Goal: Information Seeking & Learning: Check status

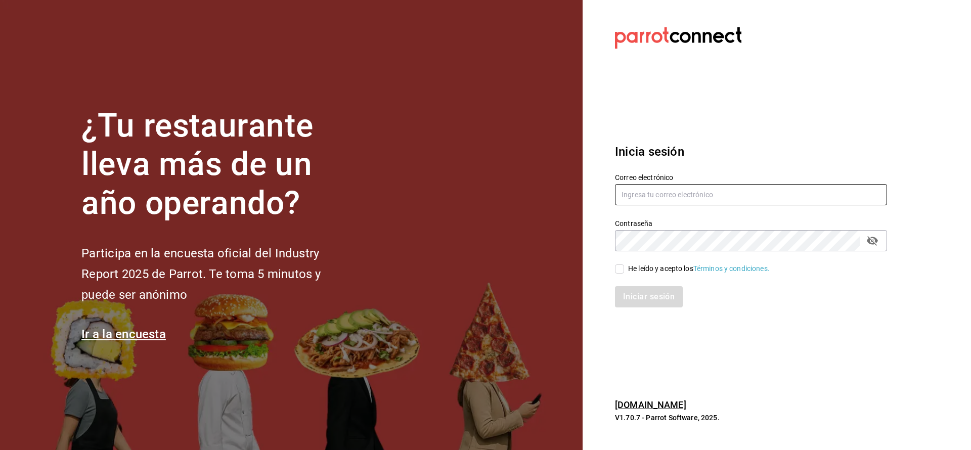
type input "[PERSON_NAME][EMAIL_ADDRESS][PERSON_NAME][DOMAIN_NAME]"
click at [615, 266] on div "He leído y acepto los Términos y condiciones." at bounding box center [745, 262] width 284 height 23
click at [620, 269] on input "He leído y acepto los Términos y condiciones." at bounding box center [619, 269] width 9 height 9
checkbox input "true"
click at [633, 299] on button "Iniciar sesión" at bounding box center [649, 296] width 69 height 21
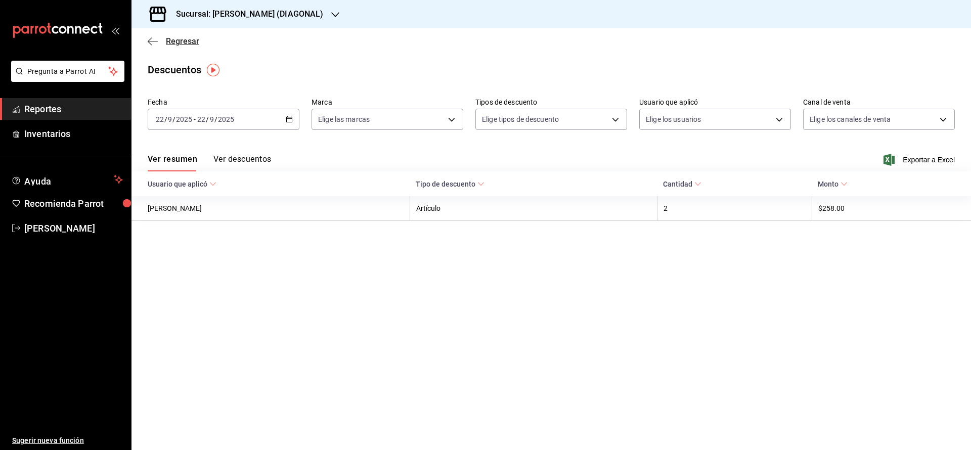
click at [183, 45] on span "Regresar" at bounding box center [182, 41] width 33 height 10
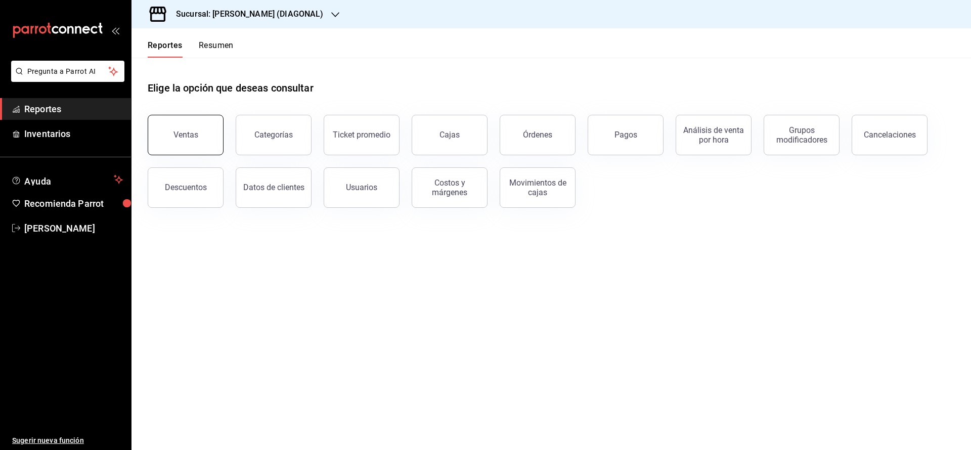
click at [213, 139] on button "Ventas" at bounding box center [186, 135] width 76 height 40
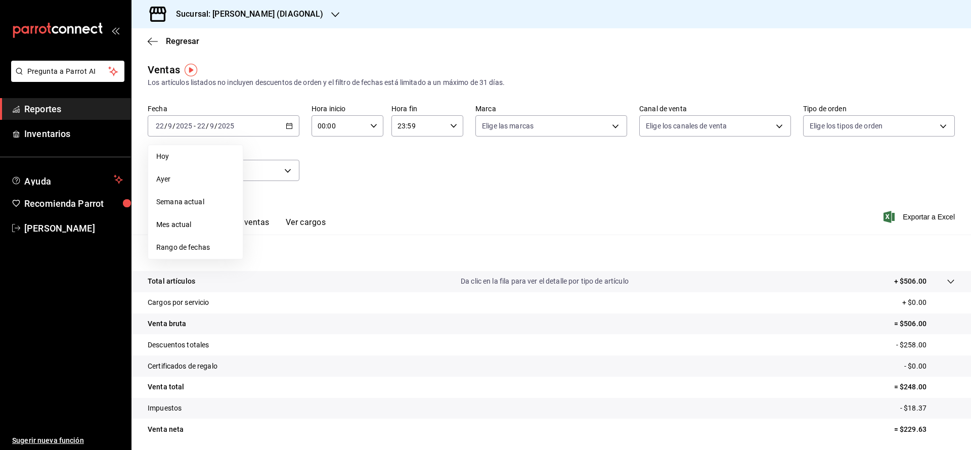
click at [203, 174] on span "Ayer" at bounding box center [195, 179] width 78 height 11
click at [450, 156] on div "Fecha 2025-09-21 21 / 9 / 2025 - 2025-09-21 21 / 9 / 2025 Hora inicio 00:00 Hor…" at bounding box center [551, 148] width 807 height 89
click at [636, 123] on body "Pregunta a Parrot AI Reportes Inventarios Ayuda Recomienda Parrot Tomas Fuentes…" at bounding box center [485, 225] width 971 height 450
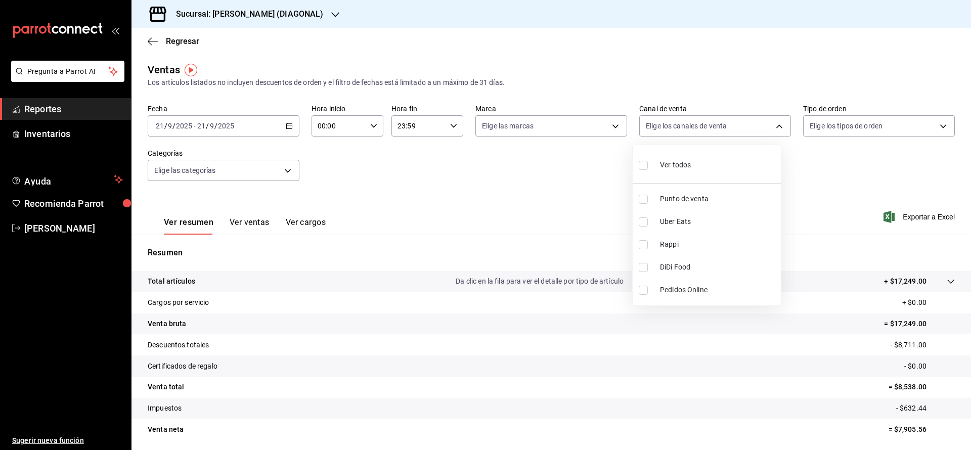
click at [654, 217] on li "Uber Eats" at bounding box center [707, 221] width 148 height 23
type input "UBER_EATS"
checkbox input "true"
click at [645, 243] on input "checkbox" at bounding box center [643, 244] width 9 height 9
checkbox input "true"
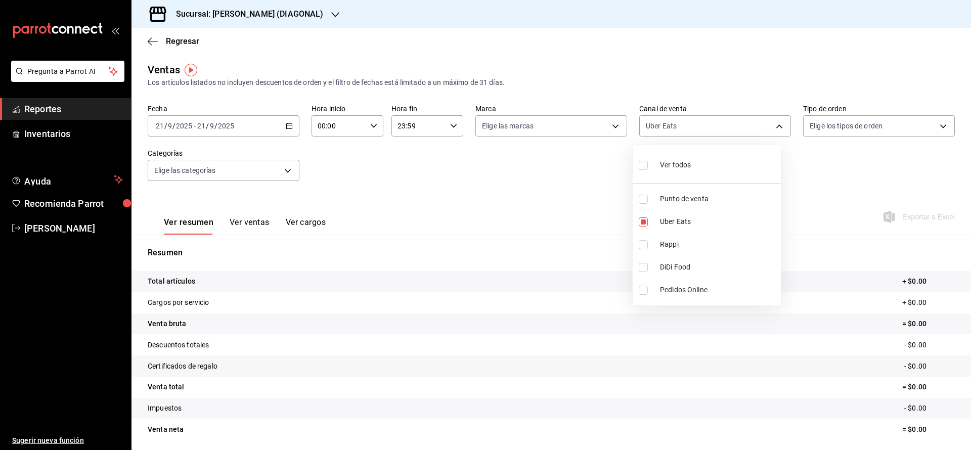
type input "UBER_EATS,RAPPI"
click at [652, 267] on label at bounding box center [645, 267] width 13 height 9
click at [648, 267] on input "checkbox" at bounding box center [643, 267] width 9 height 9
checkbox input "false"
click at [639, 277] on li "DiDi Food" at bounding box center [707, 267] width 148 height 23
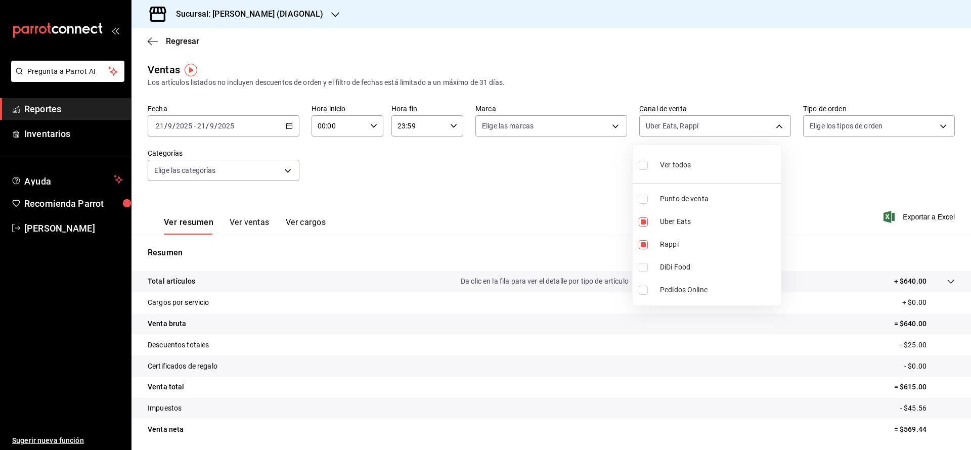
type input "UBER_EATS,RAPPI,DIDI_FOOD"
checkbox input "true"
click at [533, 205] on div at bounding box center [485, 225] width 971 height 450
click at [901, 219] on span "Exportar a Excel" at bounding box center [920, 217] width 69 height 12
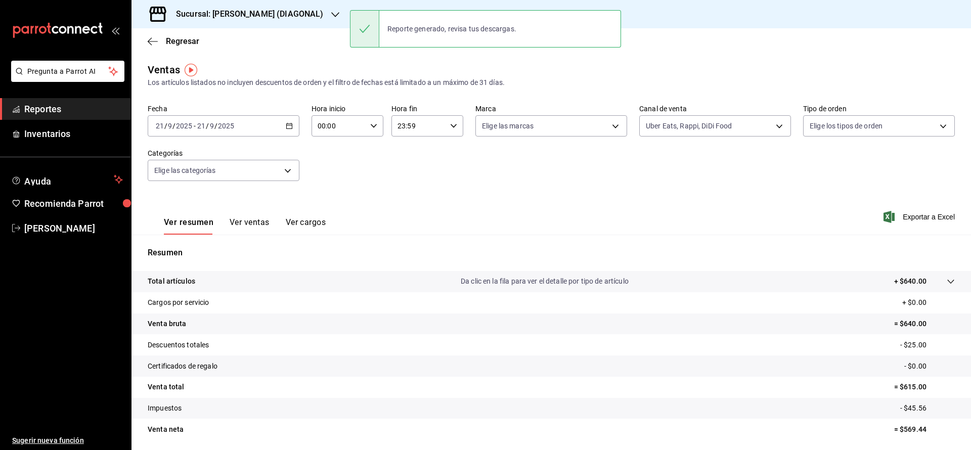
click at [231, 221] on button "Ver ventas" at bounding box center [250, 226] width 40 height 17
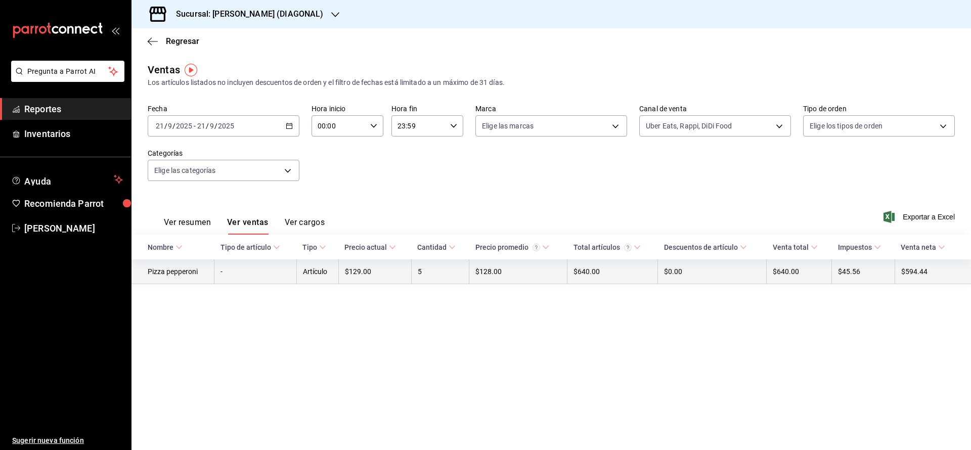
click at [420, 276] on td "5" at bounding box center [440, 272] width 58 height 25
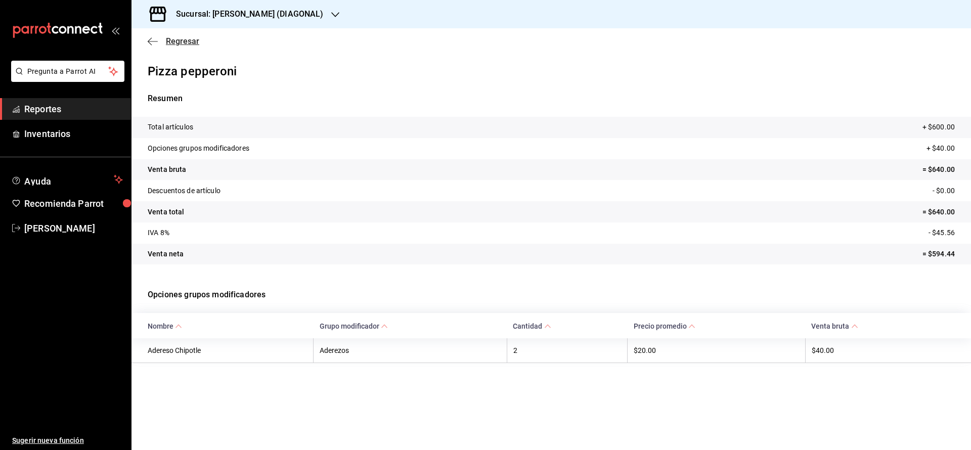
click at [186, 46] on span "Regresar" at bounding box center [182, 41] width 33 height 10
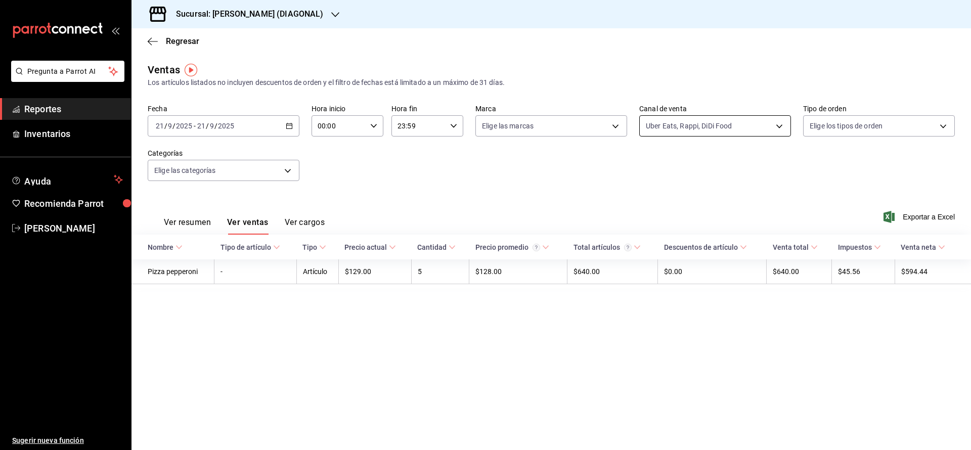
click at [686, 127] on body "Pregunta a Parrot AI Reportes Inventarios Ayuda Recomienda Parrot Tomas Fuentes…" at bounding box center [485, 225] width 971 height 450
click at [691, 168] on span "Ver todos" at bounding box center [682, 165] width 31 height 11
type input "PARROT,UBER_EATS,RAPPI,DIDI_FOOD,ONLINE"
checkbox input "true"
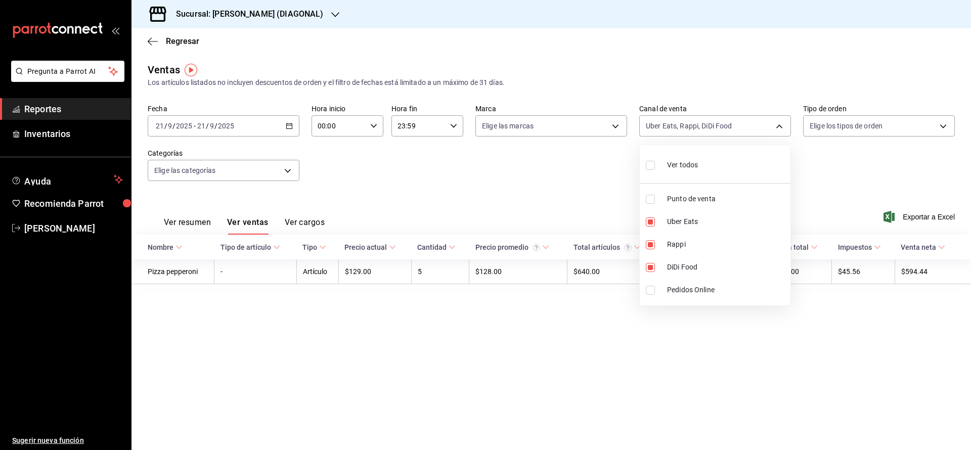
checkbox input "true"
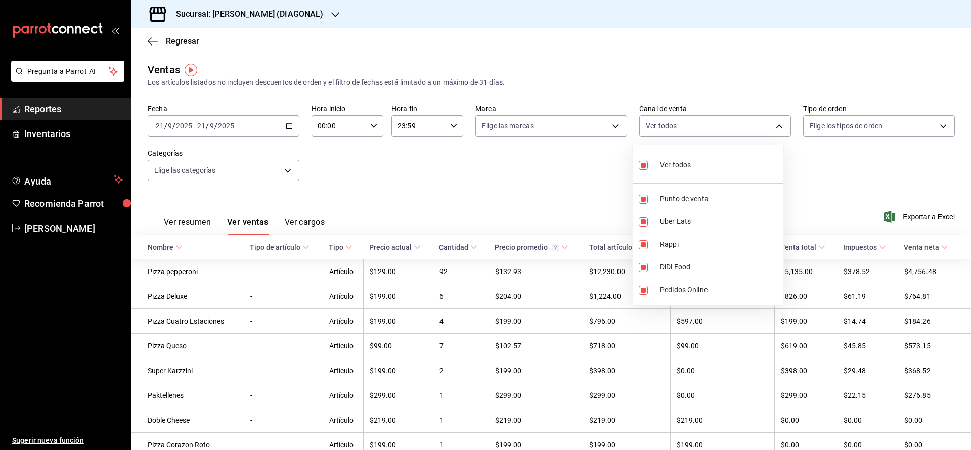
click at [691, 168] on li "Ver todos" at bounding box center [708, 164] width 151 height 30
checkbox input "false"
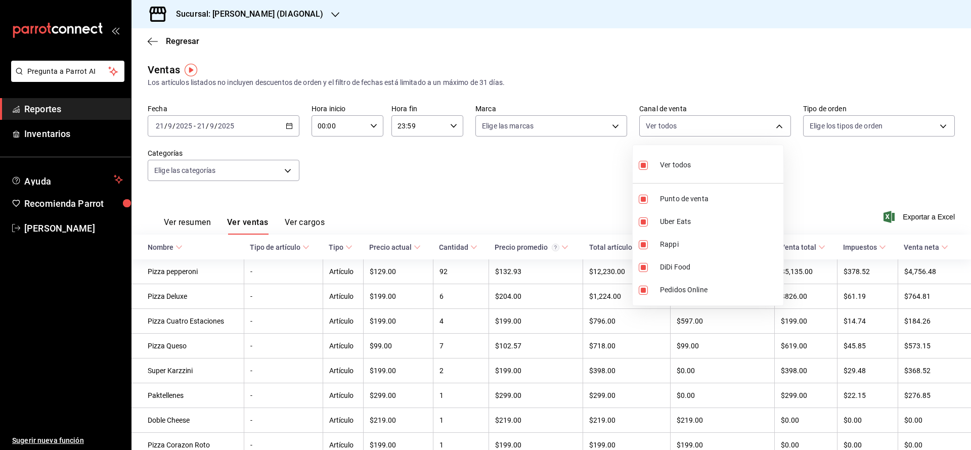
checkbox input "false"
click at [646, 201] on input "checkbox" at bounding box center [643, 199] width 9 height 9
checkbox input "true"
type input "PARROT"
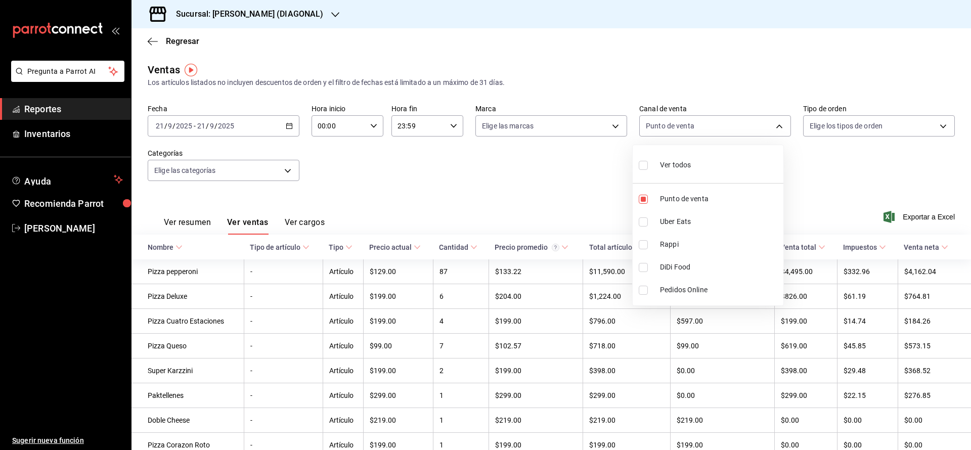
click at [547, 200] on div at bounding box center [485, 225] width 971 height 450
click at [417, 246] on icon at bounding box center [417, 247] width 7 height 7
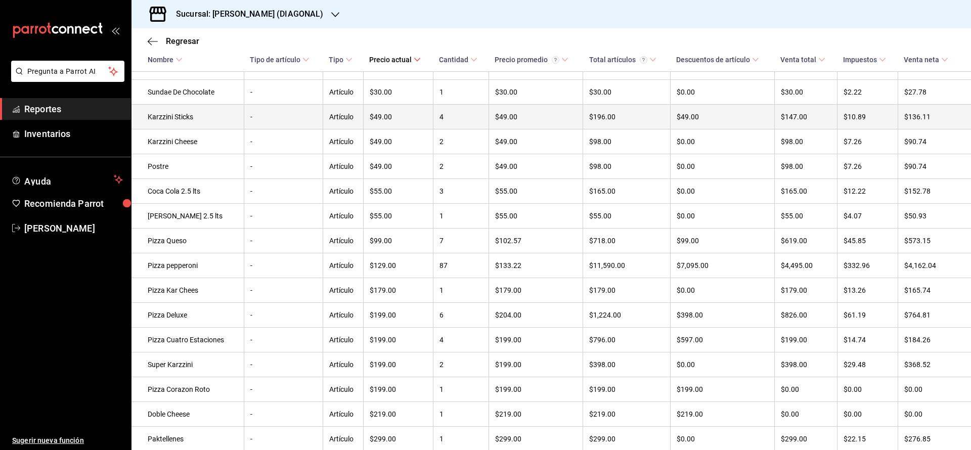
scroll to position [371, 0]
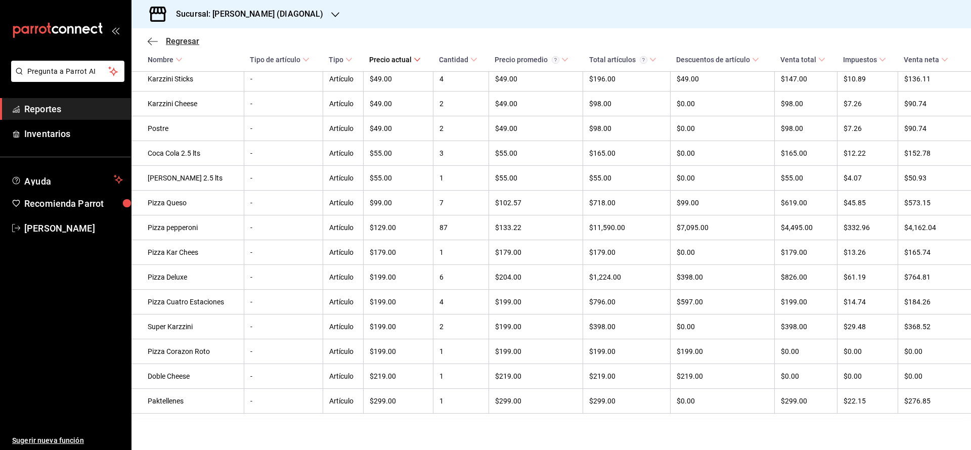
click at [187, 39] on span "Regresar" at bounding box center [182, 41] width 33 height 10
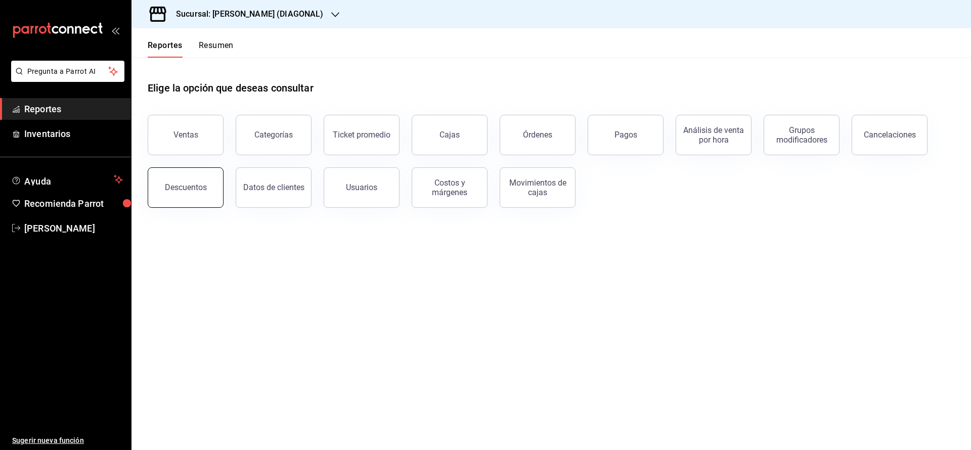
click at [192, 187] on div "Descuentos" at bounding box center [186, 188] width 42 height 10
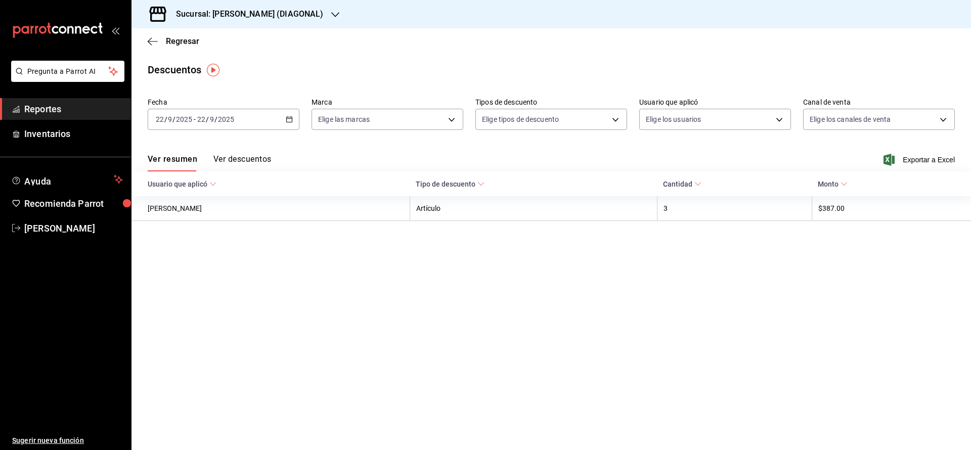
click at [281, 122] on div "2025-09-22 22 / 9 / 2025 - 2025-09-22 22 / 9 / 2025" at bounding box center [224, 119] width 152 height 21
click at [228, 166] on li "Ayer" at bounding box center [195, 172] width 95 height 23
click at [189, 41] on span "Regresar" at bounding box center [182, 41] width 33 height 10
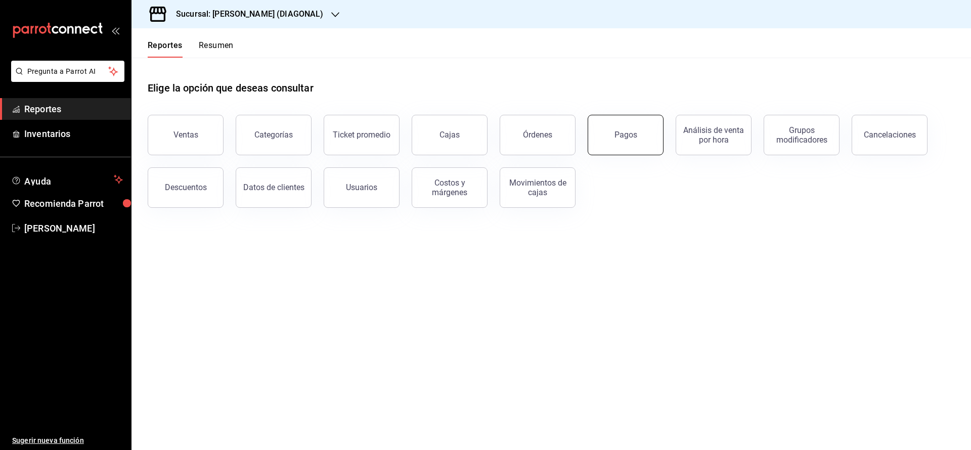
click at [606, 148] on button "Pagos" at bounding box center [626, 135] width 76 height 40
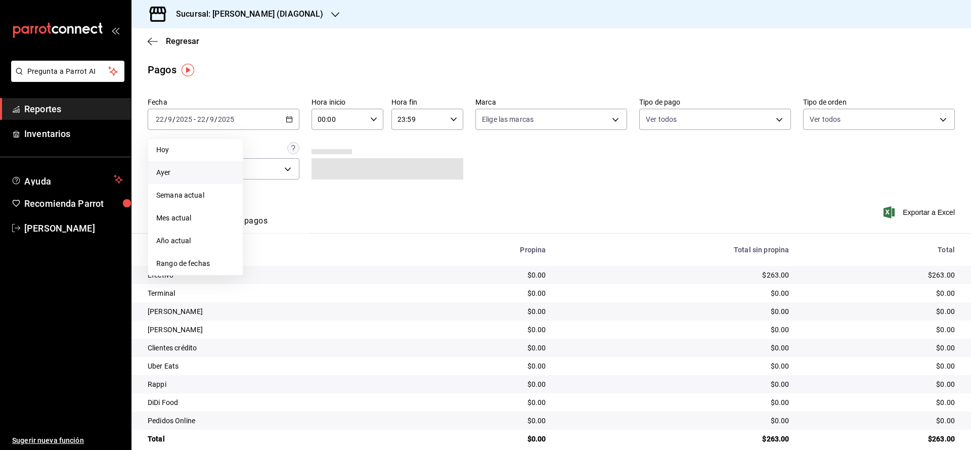
click at [223, 171] on span "Ayer" at bounding box center [195, 172] width 78 height 11
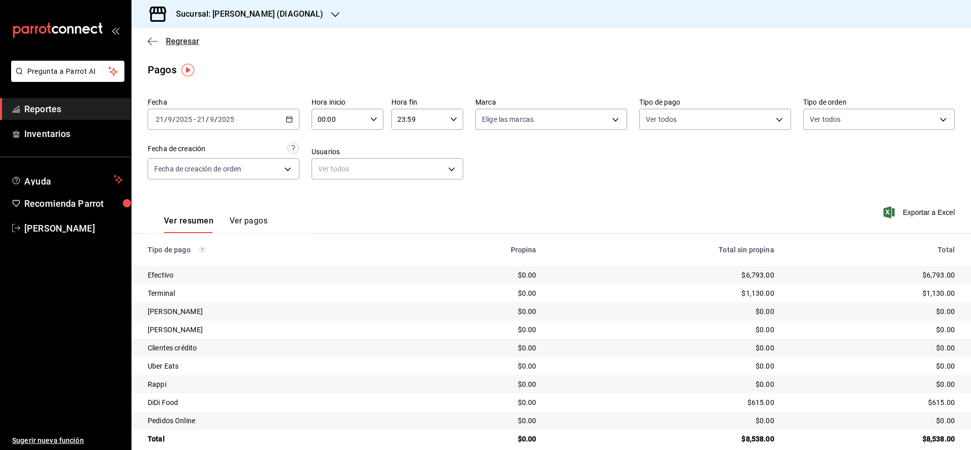
click at [170, 38] on span "Regresar" at bounding box center [182, 41] width 33 height 10
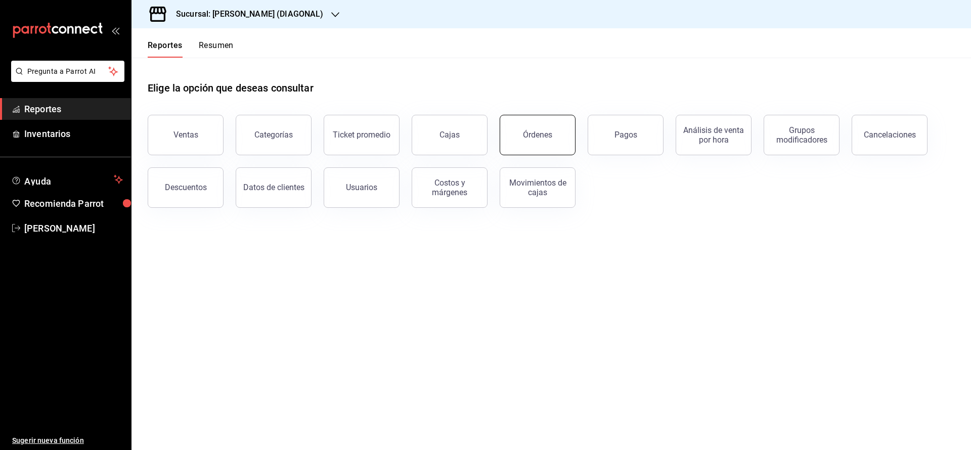
click at [539, 130] on button "Órdenes" at bounding box center [538, 135] width 76 height 40
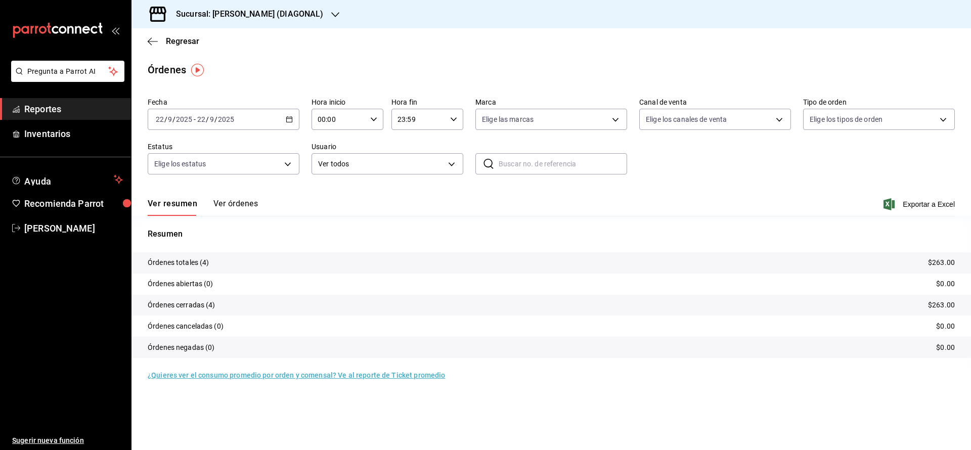
click at [288, 117] on \(Stroke\) "button" at bounding box center [289, 120] width 6 height 6
click at [158, 164] on li "Ayer" at bounding box center [195, 172] width 95 height 23
click at [935, 203] on span "Exportar a Excel" at bounding box center [920, 204] width 69 height 12
click at [188, 41] on span "Regresar" at bounding box center [182, 41] width 33 height 10
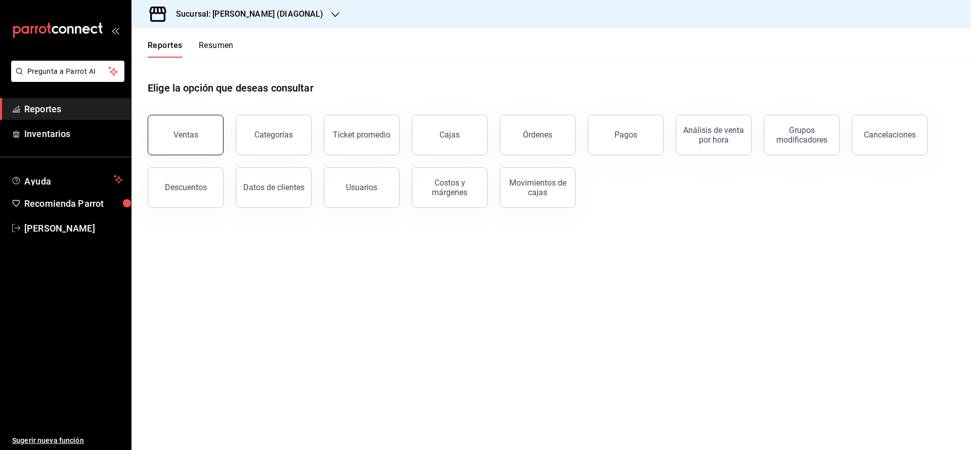
click at [177, 147] on button "Ventas" at bounding box center [186, 135] width 76 height 40
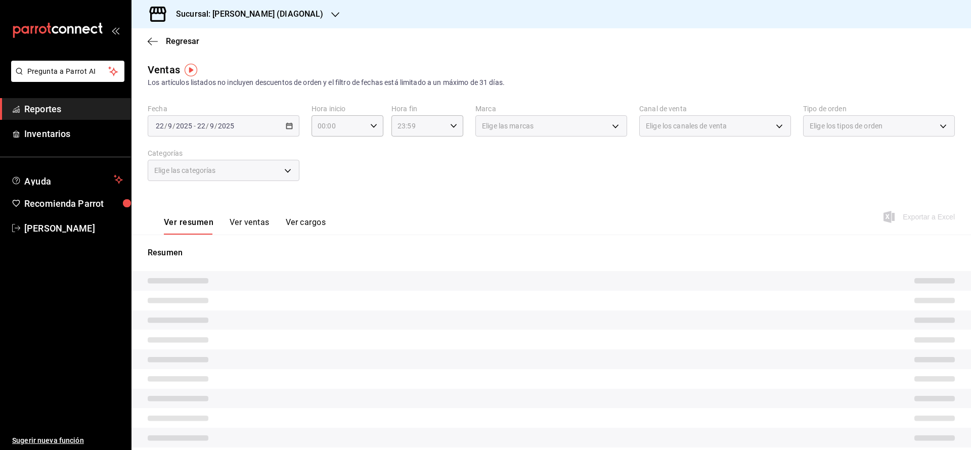
click at [271, 130] on div "2025-09-22 22 / 9 / 2025 - 2025-09-22 22 / 9 / 2025" at bounding box center [224, 125] width 152 height 21
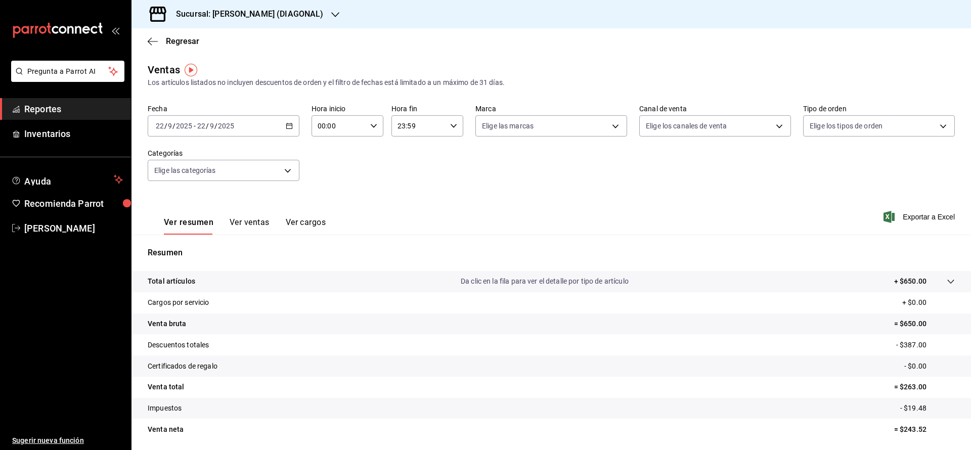
click at [275, 123] on div "2025-09-22 22 / 9 / 2025 - 2025-09-22 22 / 9 / 2025" at bounding box center [224, 125] width 152 height 21
click at [204, 171] on li "Ayer" at bounding box center [195, 179] width 95 height 23
click at [259, 229] on button "Ver ventas" at bounding box center [250, 226] width 40 height 17
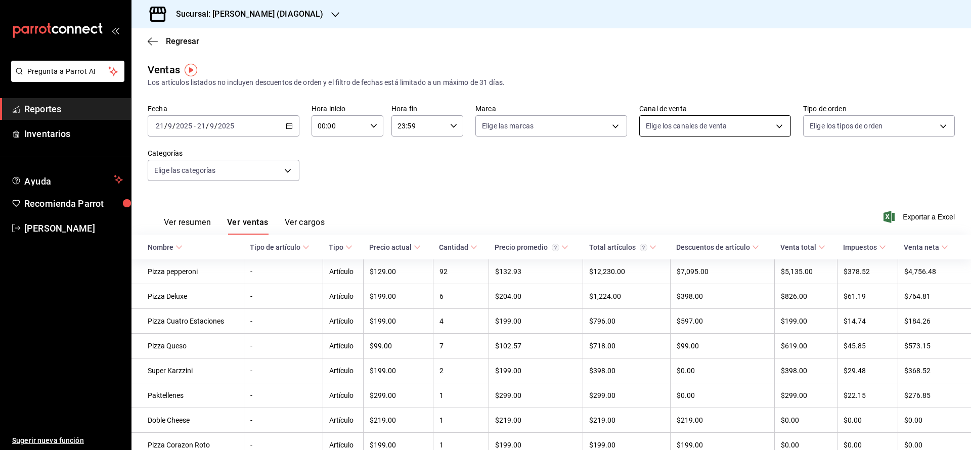
click at [699, 131] on body "Pregunta a Parrot AI Reportes Inventarios Ayuda Recomienda Parrot Tomas Fuentes…" at bounding box center [485, 225] width 971 height 450
click at [649, 222] on label at bounding box center [645, 222] width 13 height 9
click at [648, 222] on input "checkbox" at bounding box center [643, 222] width 9 height 9
checkbox input "false"
click at [644, 218] on input "checkbox" at bounding box center [643, 222] width 9 height 9
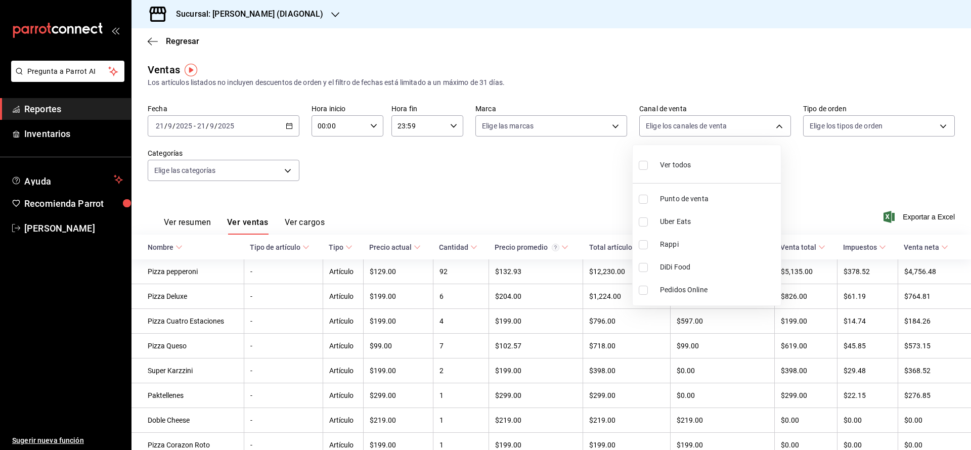
checkbox input "true"
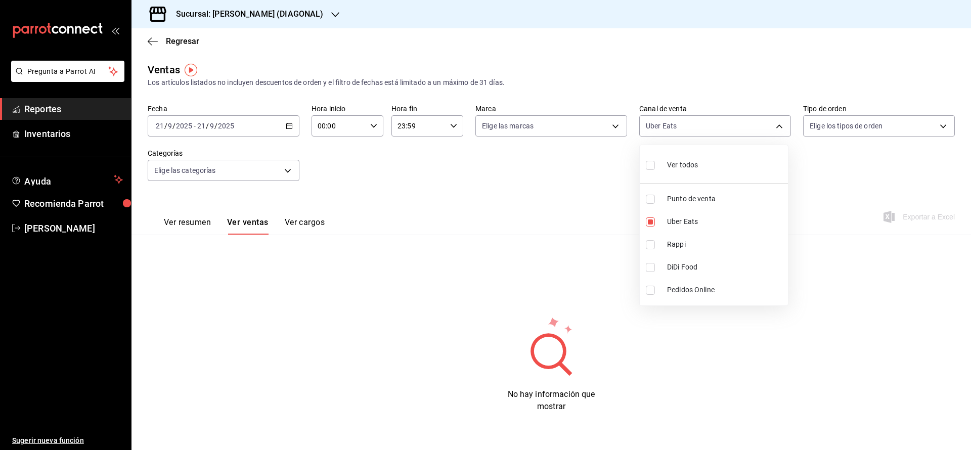
click at [643, 246] on li "Rappi" at bounding box center [714, 244] width 148 height 23
type input "UBER_EATS,RAPPI"
checkbox input "true"
click at [653, 271] on input "checkbox" at bounding box center [650, 267] width 9 height 9
checkbox input "true"
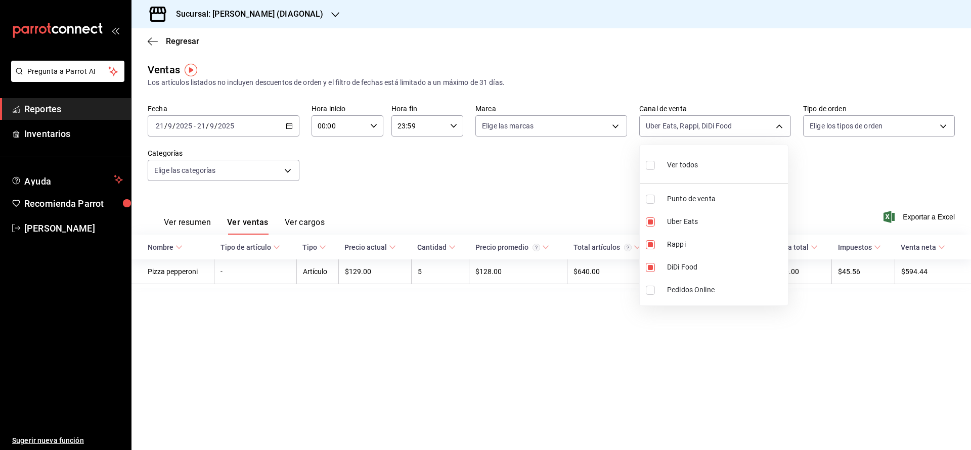
click at [205, 222] on div at bounding box center [485, 225] width 971 height 450
click at [205, 222] on button "Ver resumen" at bounding box center [187, 226] width 47 height 17
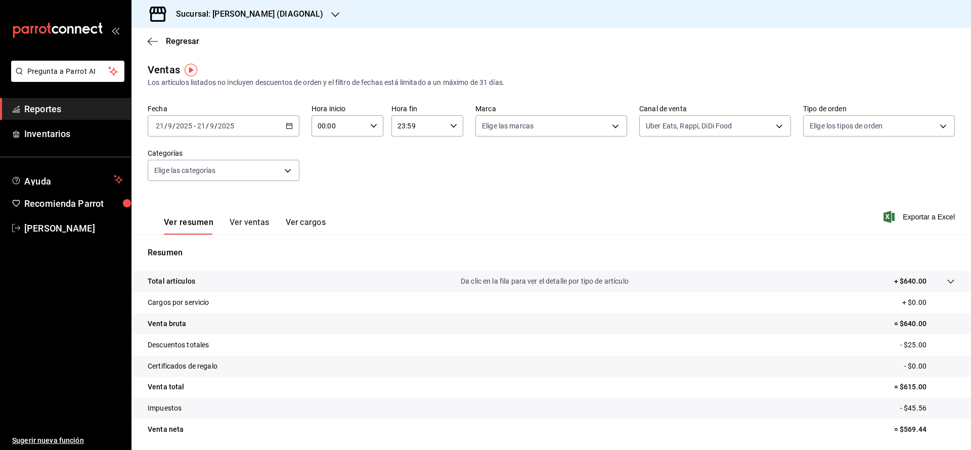
click at [233, 224] on button "Ver ventas" at bounding box center [250, 226] width 40 height 17
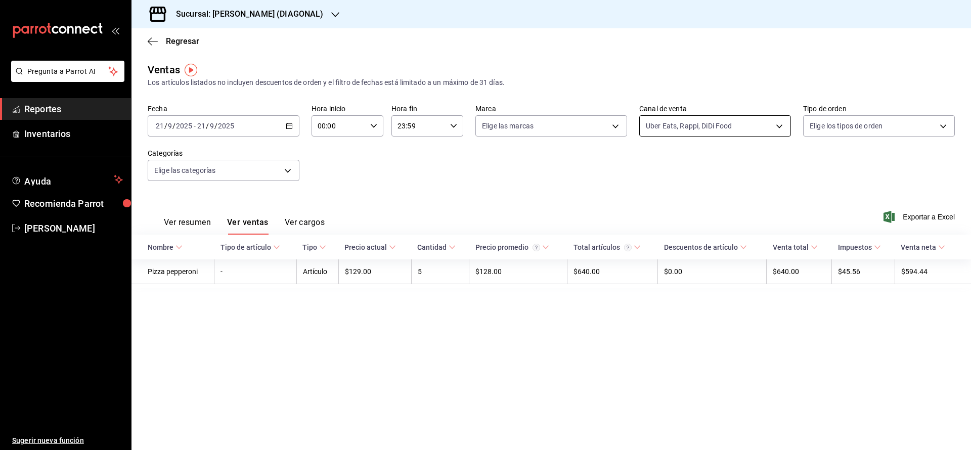
click at [691, 128] on body "Pregunta a Parrot AI Reportes Inventarios Ayuda Recomienda Parrot Tomas Fuentes…" at bounding box center [485, 225] width 971 height 450
click at [582, 189] on div at bounding box center [485, 225] width 971 height 450
click at [372, 390] on main "Regresar Ventas Los artículos listados no incluyen descuentos de orden y el fil…" at bounding box center [552, 239] width 840 height 422
click at [759, 126] on body "Pregunta a Parrot AI Reportes Inventarios Ayuda Recomienda Parrot Tomas Fuentes…" at bounding box center [485, 225] width 971 height 450
click at [709, 168] on li "Ver todos" at bounding box center [715, 164] width 151 height 30
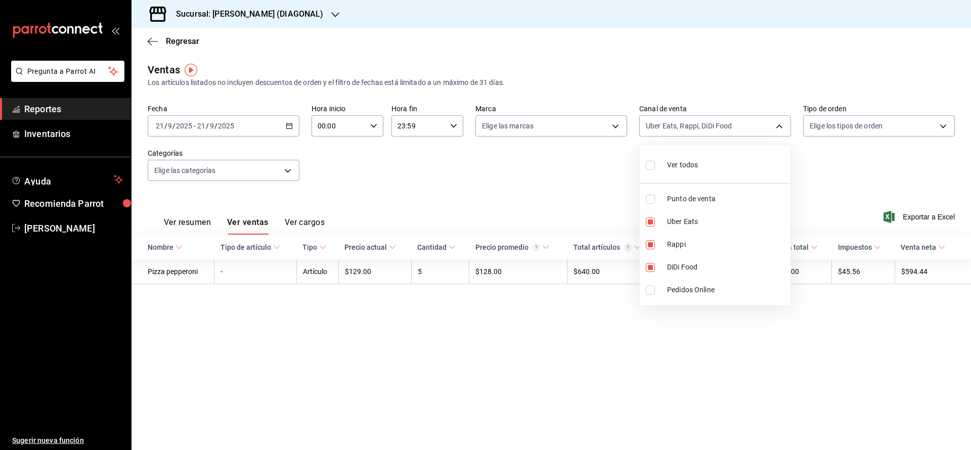
type input "PARROT,UBER_EATS,RAPPI,DIDI_FOOD,ONLINE"
checkbox input "true"
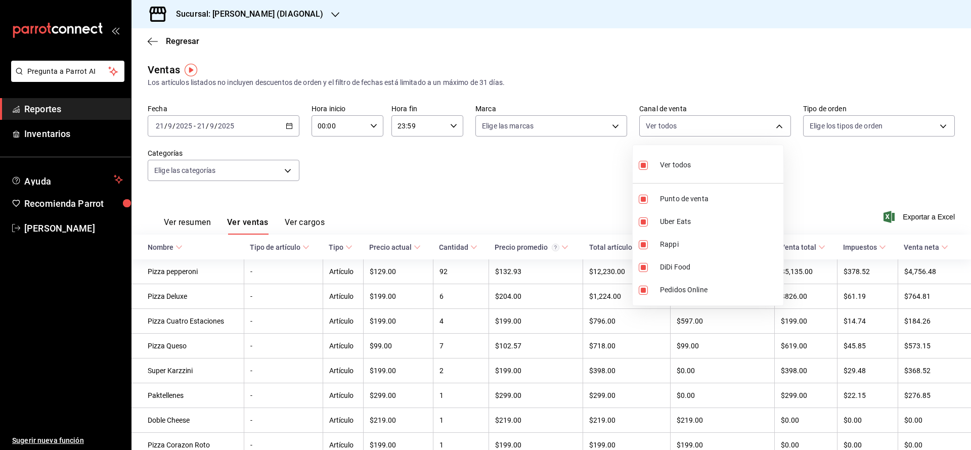
click at [709, 168] on li "Ver todos" at bounding box center [708, 164] width 151 height 30
checkbox input "false"
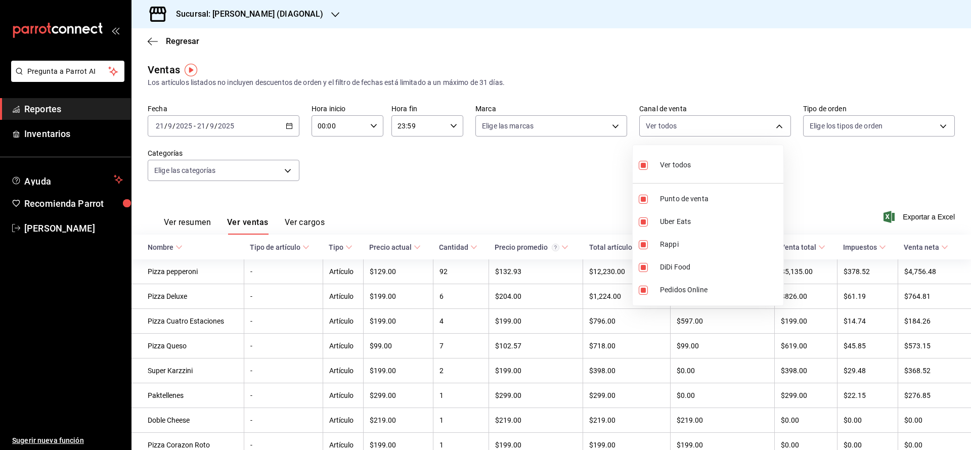
checkbox input "false"
click at [680, 198] on span "Punto de venta" at bounding box center [719, 199] width 119 height 11
type input "PARROT"
checkbox input "true"
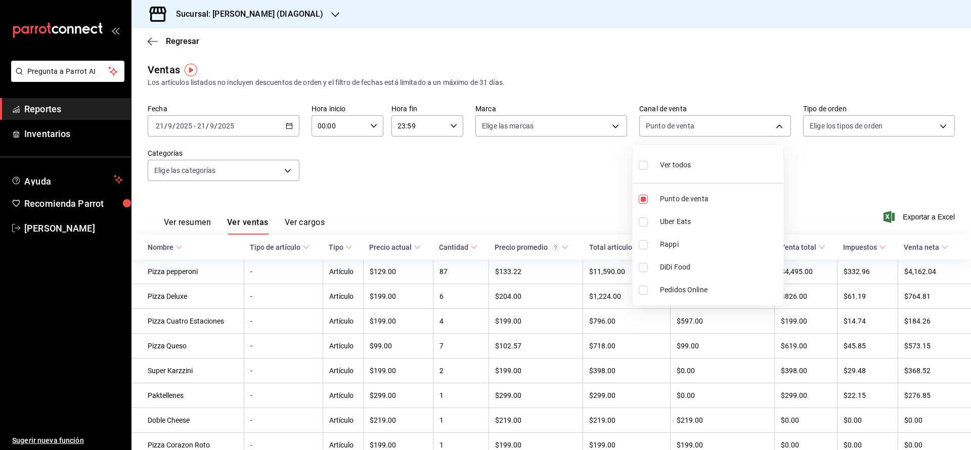
click at [514, 194] on div at bounding box center [485, 225] width 971 height 450
click at [410, 253] on th "Precio actual" at bounding box center [398, 247] width 70 height 25
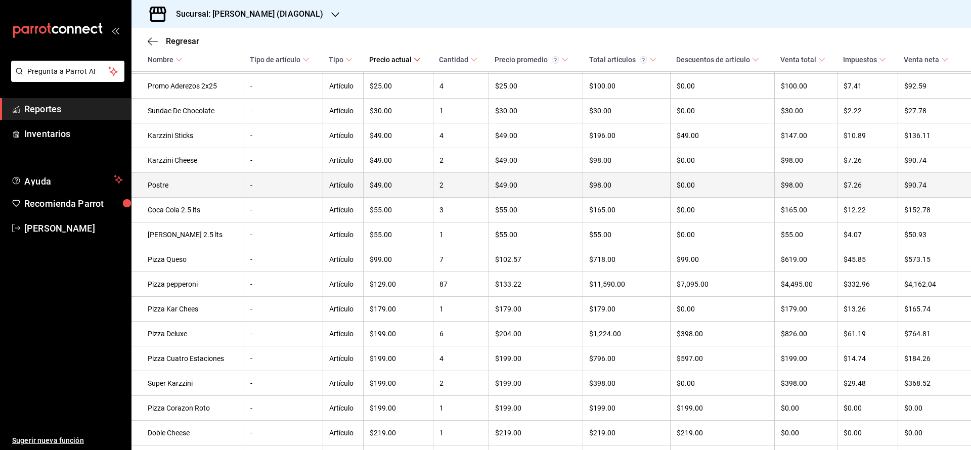
scroll to position [371, 0]
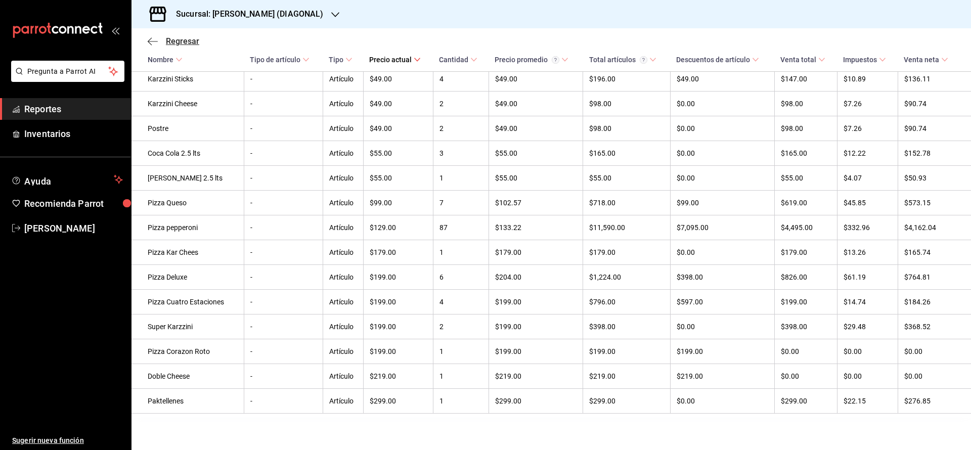
click at [181, 43] on span "Regresar" at bounding box center [182, 41] width 33 height 10
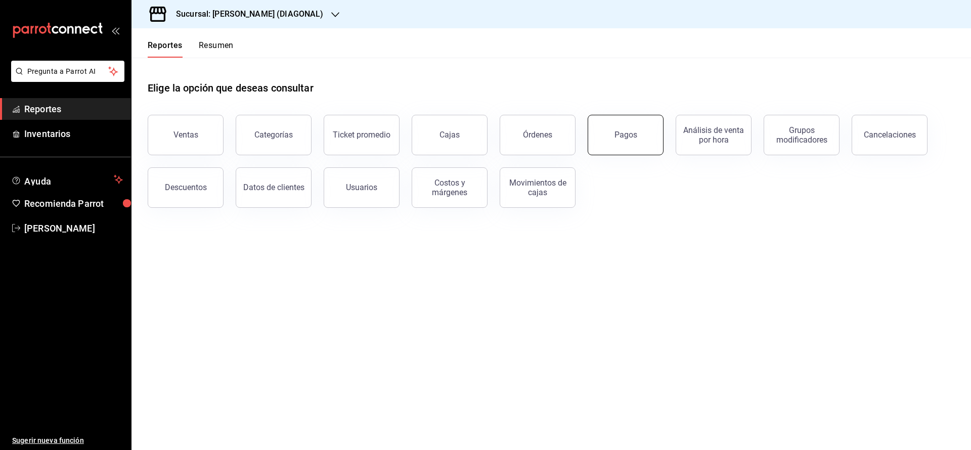
click at [591, 133] on button "Pagos" at bounding box center [626, 135] width 76 height 40
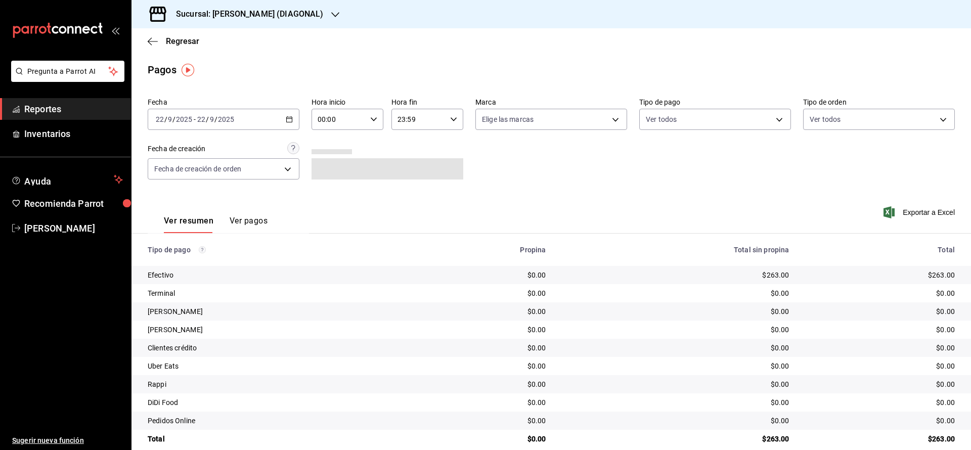
click at [282, 122] on div "2025-09-22 22 / 9 / 2025 - 2025-09-22 22 / 9 / 2025" at bounding box center [224, 119] width 152 height 21
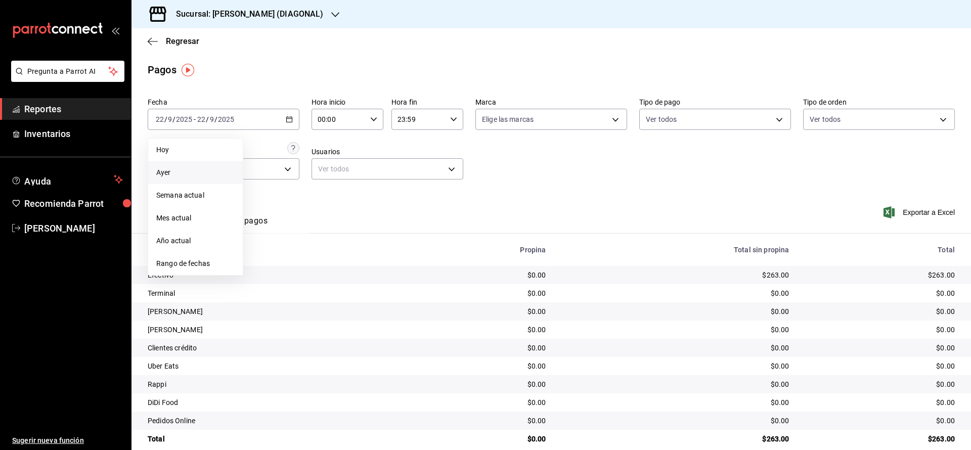
click at [219, 165] on li "Ayer" at bounding box center [195, 172] width 95 height 23
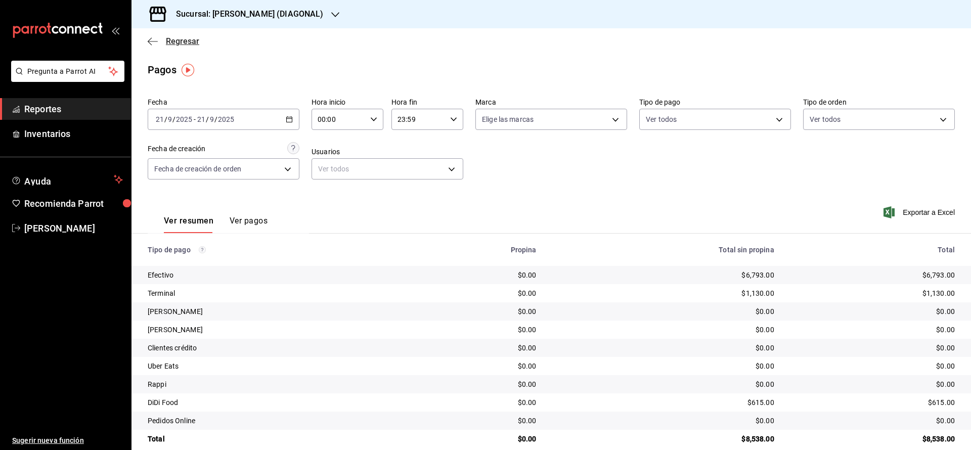
click at [190, 39] on span "Regresar" at bounding box center [182, 41] width 33 height 10
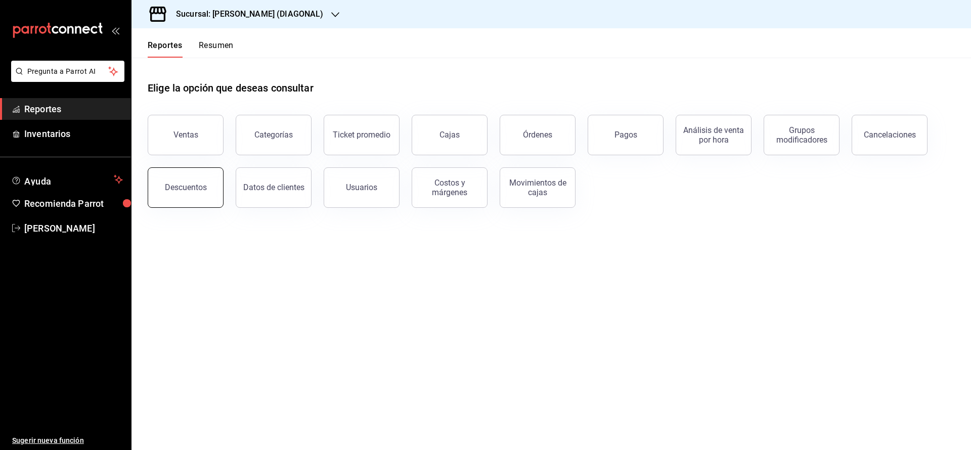
click at [160, 196] on button "Descuentos" at bounding box center [186, 187] width 76 height 40
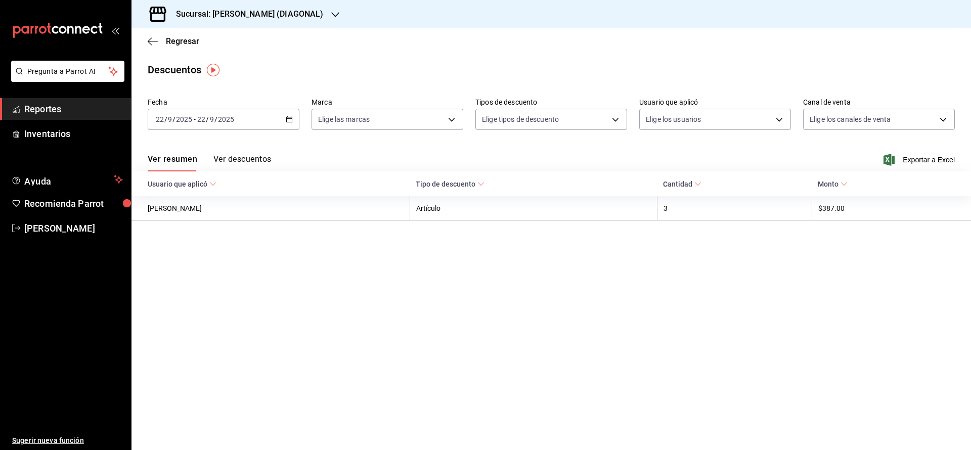
click at [284, 125] on div "2025-09-22 22 / 9 / 2025 - 2025-09-22 22 / 9 / 2025" at bounding box center [224, 119] width 152 height 21
click at [192, 163] on li "Ayer" at bounding box center [195, 172] width 95 height 23
click at [175, 34] on div "Regresar" at bounding box center [552, 41] width 840 height 26
click at [186, 39] on span "Regresar" at bounding box center [182, 41] width 33 height 10
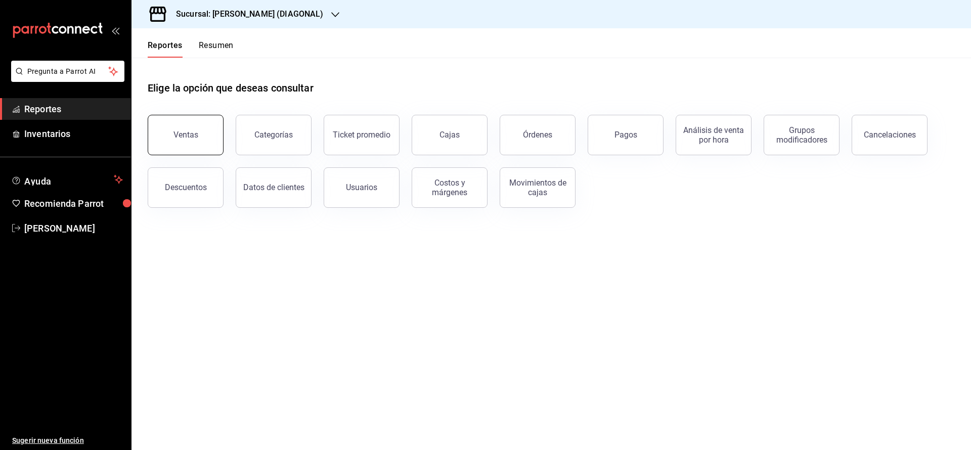
click at [179, 145] on button "Ventas" at bounding box center [186, 135] width 76 height 40
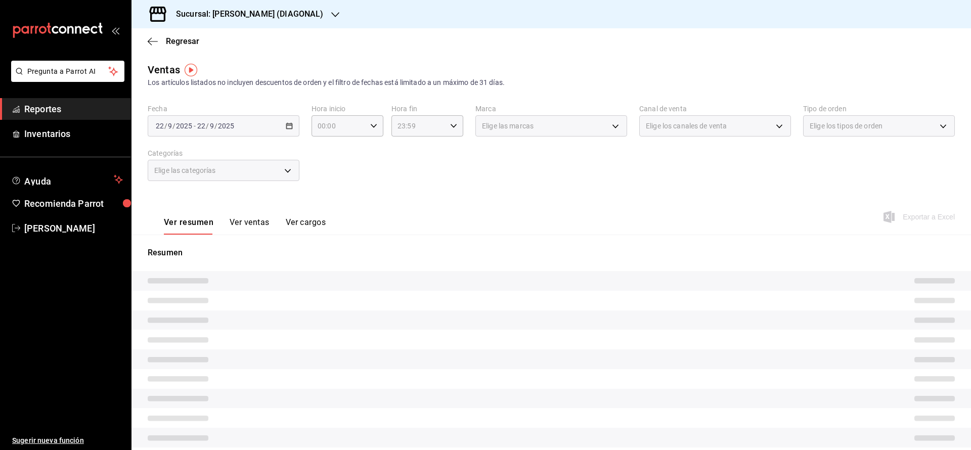
click at [285, 130] on div "2025-09-22 22 / 9 / 2025 - 2025-09-22 22 / 9 / 2025" at bounding box center [224, 125] width 152 height 21
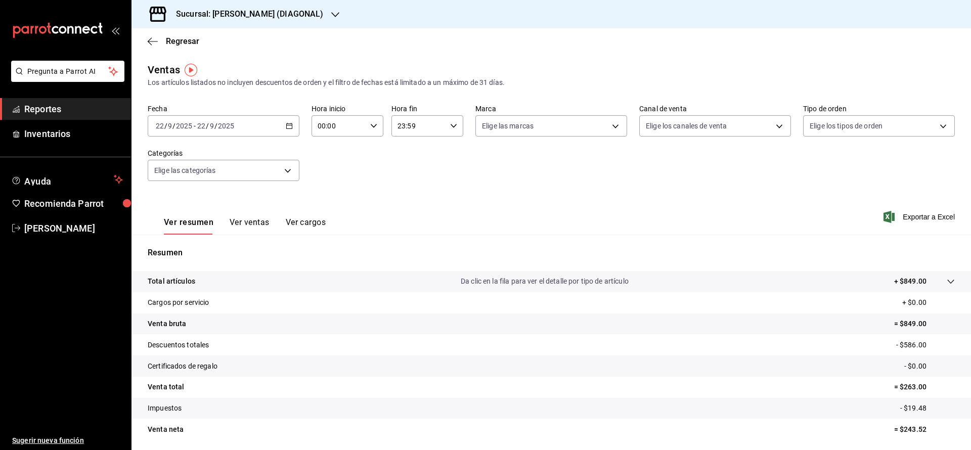
click at [273, 132] on div "2025-09-22 22 / 9 / 2025 - 2025-09-22 22 / 9 / 2025" at bounding box center [224, 125] width 152 height 21
click at [201, 170] on li "Ayer" at bounding box center [195, 179] width 95 height 23
click at [182, 44] on span "Regresar" at bounding box center [182, 41] width 33 height 10
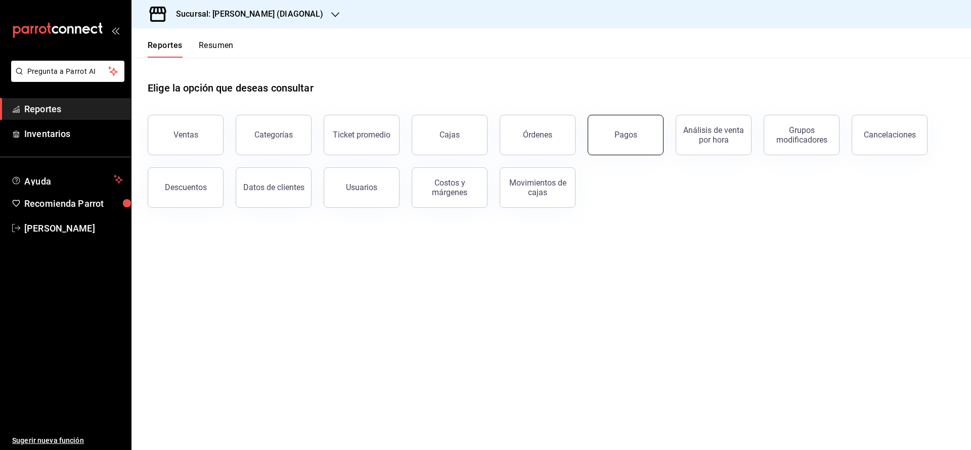
click at [632, 123] on button "Pagos" at bounding box center [626, 135] width 76 height 40
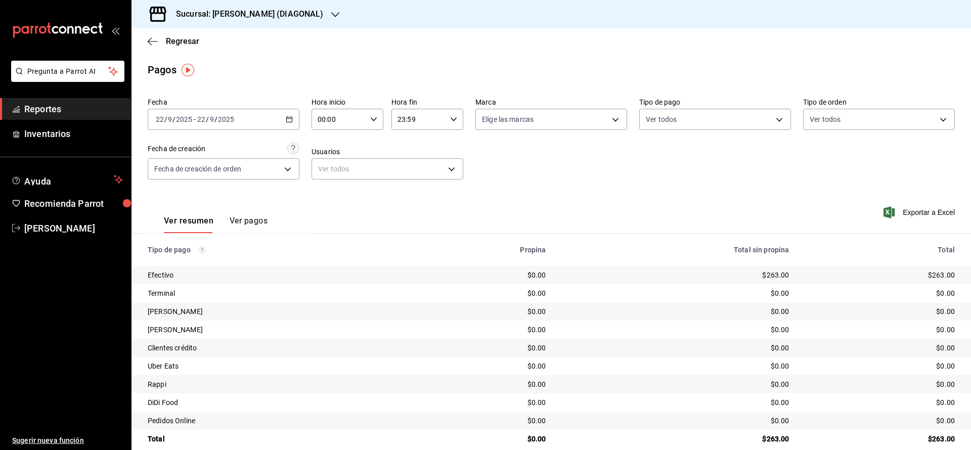
click at [258, 114] on div "2025-09-22 22 / 9 / 2025 - 2025-09-22 22 / 9 / 2025" at bounding box center [224, 119] width 152 height 21
click at [204, 166] on li "Ayer" at bounding box center [195, 172] width 95 height 23
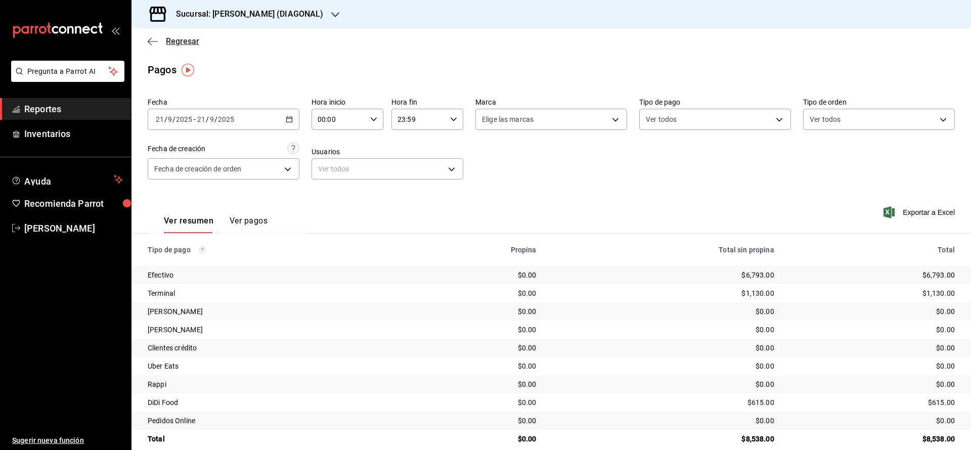
click at [186, 40] on span "Regresar" at bounding box center [182, 41] width 33 height 10
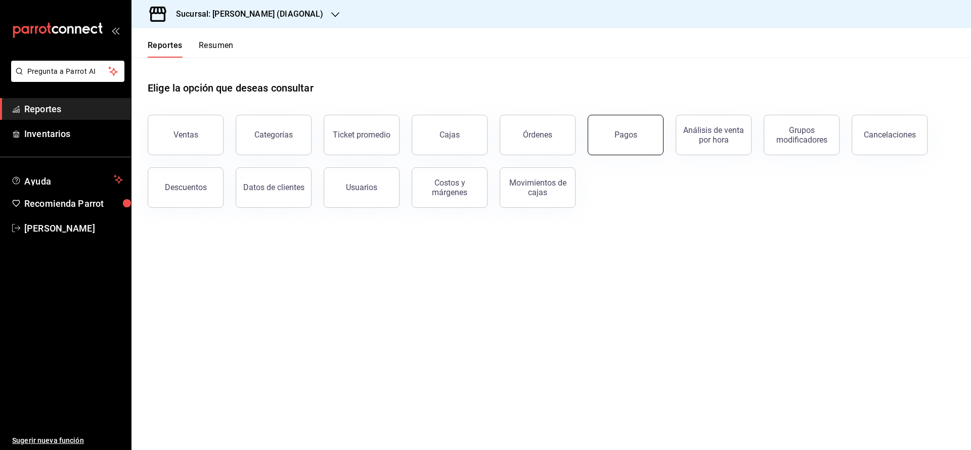
click at [595, 153] on div "Pagos" at bounding box center [620, 129] width 88 height 53
click at [151, 179] on button "Descuentos" at bounding box center [186, 187] width 76 height 40
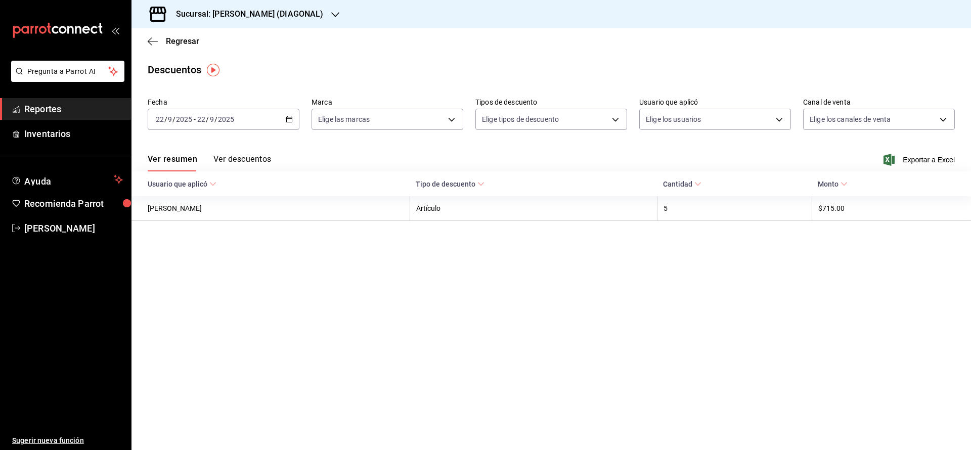
click at [293, 121] on div "2025-09-22 22 / 9 / 2025 - 2025-09-22 22 / 9 / 2025" at bounding box center [224, 119] width 152 height 21
click at [188, 176] on span "Ayer" at bounding box center [195, 172] width 78 height 11
click at [186, 42] on span "Regresar" at bounding box center [182, 41] width 33 height 10
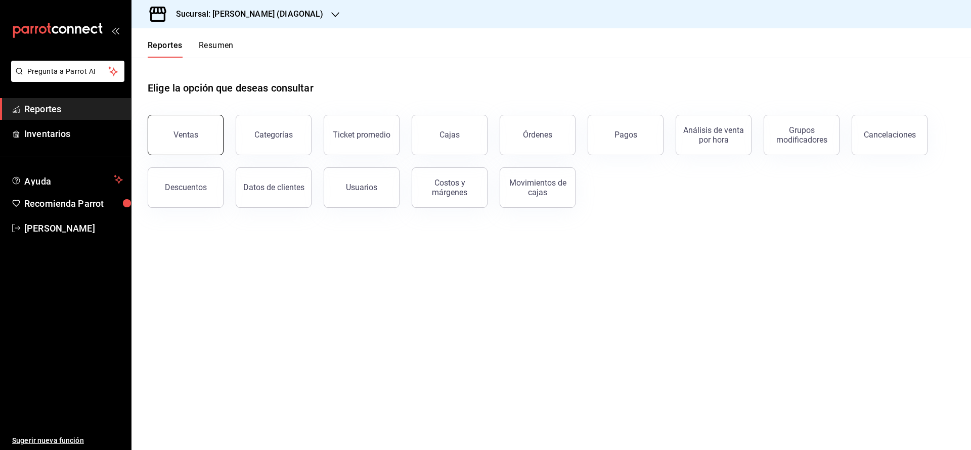
click at [202, 126] on button "Ventas" at bounding box center [186, 135] width 76 height 40
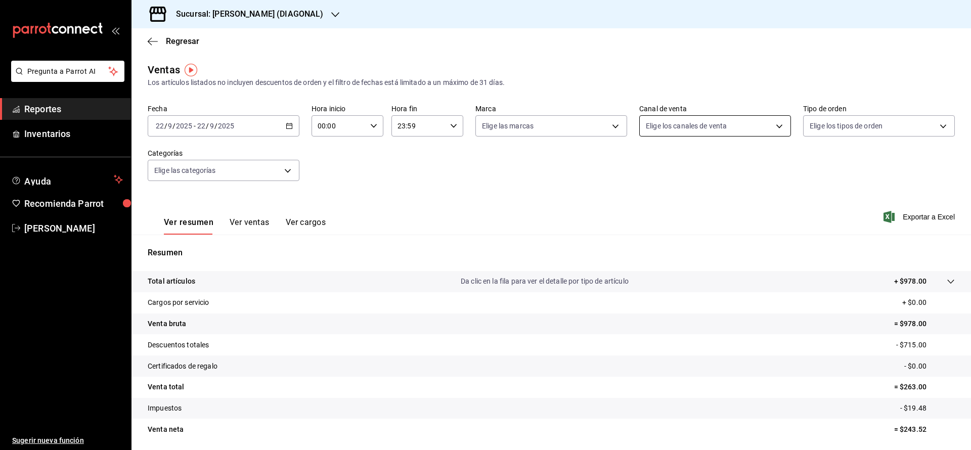
click at [673, 128] on body "Pregunta a Parrot AI Reportes Inventarios Ayuda Recomienda Parrot Tomas Fuentes…" at bounding box center [485, 225] width 971 height 450
click at [640, 198] on input "checkbox" at bounding box center [643, 199] width 9 height 9
checkbox input "true"
type input "PARROT"
click at [486, 220] on div at bounding box center [485, 225] width 971 height 450
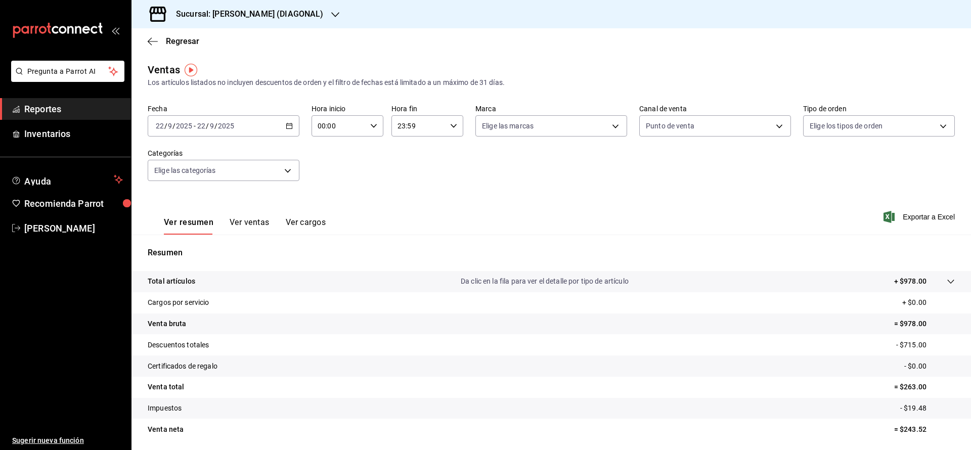
click at [277, 131] on div "2025-09-22 22 / 9 / 2025 - 2025-09-22 22 / 9 / 2025" at bounding box center [224, 125] width 152 height 21
drag, startPoint x: 203, startPoint y: 179, endPoint x: 157, endPoint y: 207, distance: 53.9
click at [204, 179] on span "Ayer" at bounding box center [195, 179] width 78 height 11
click at [258, 228] on button "Ver ventas" at bounding box center [250, 226] width 40 height 17
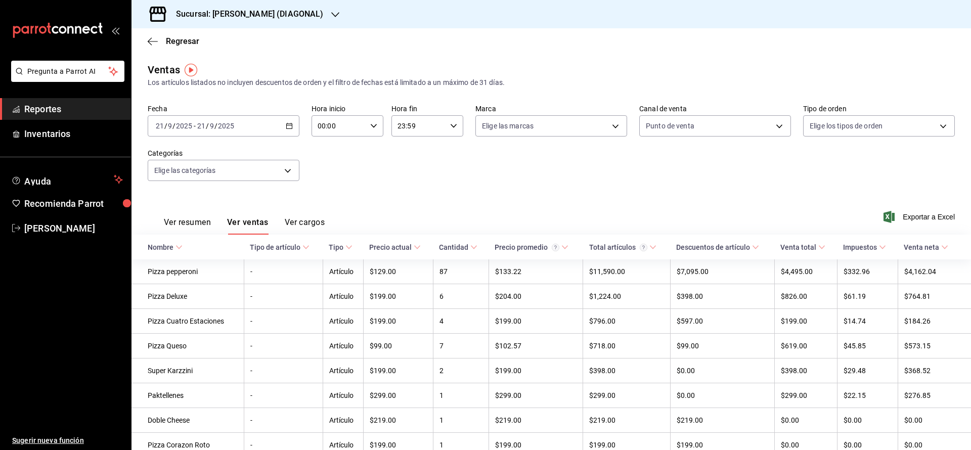
click at [403, 246] on div "Precio actual" at bounding box center [390, 247] width 42 height 8
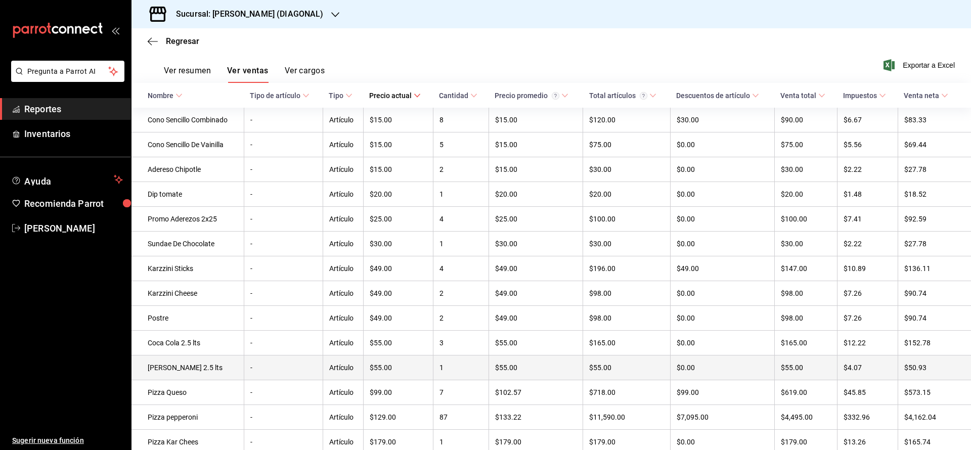
scroll to position [228, 0]
